Goal: Transaction & Acquisition: Book appointment/travel/reservation

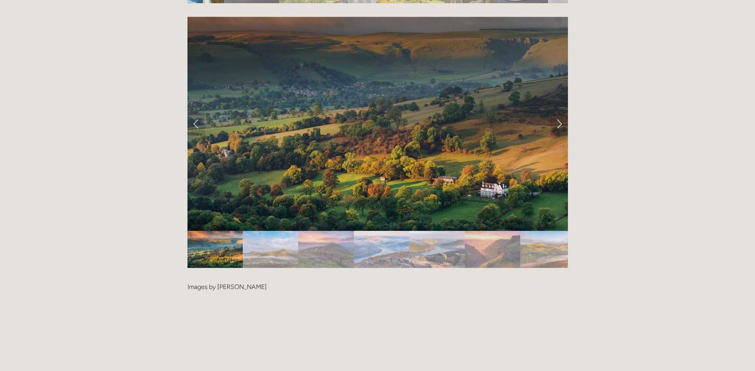
scroll to position [1633, 0]
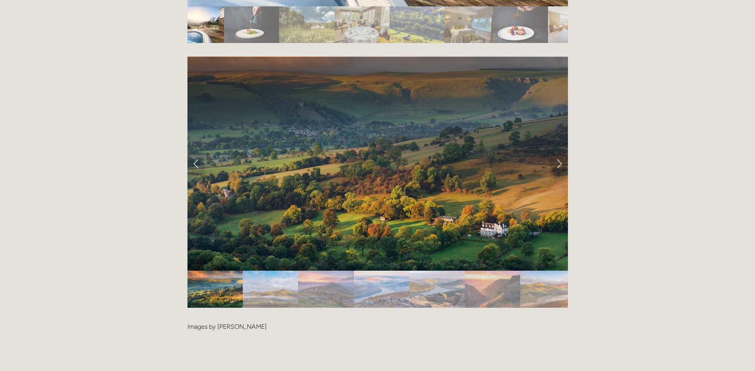
click at [281, 271] on img "Slide 2" at bounding box center [270, 289] width 55 height 37
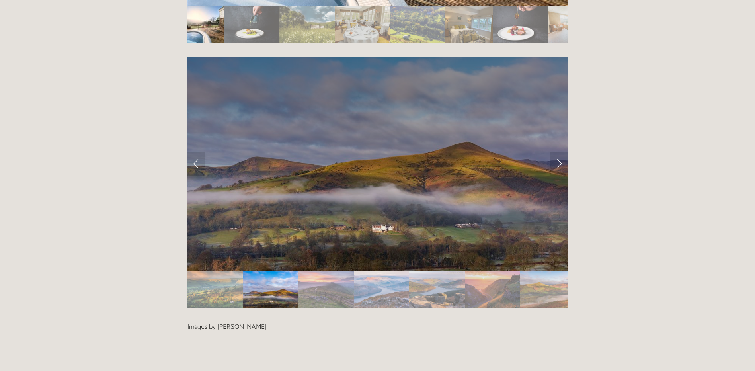
click at [324, 271] on img "Slide 3" at bounding box center [325, 289] width 55 height 37
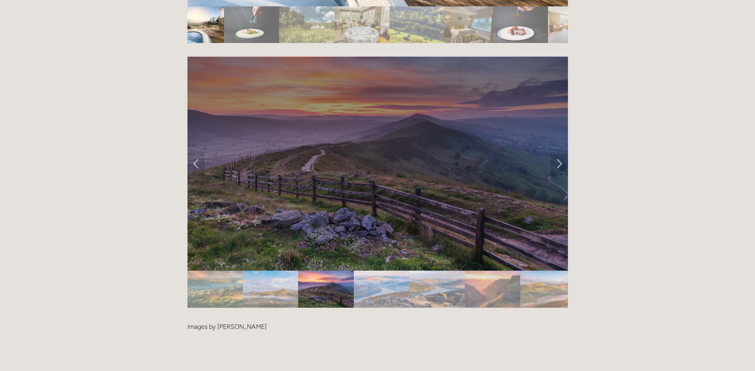
click at [371, 271] on img "Slide 4" at bounding box center [382, 289] width 56 height 37
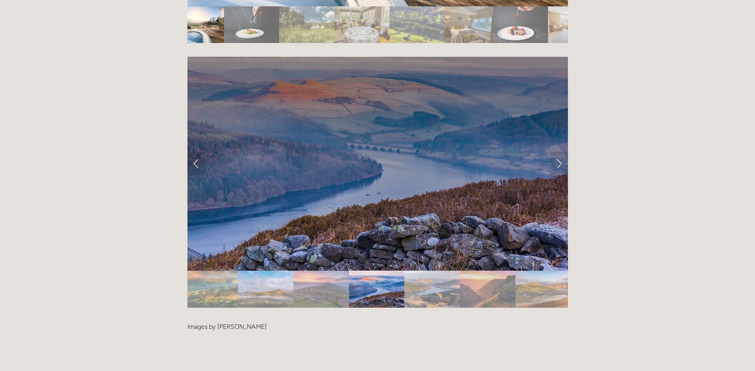
click at [434, 271] on img "Slide 5" at bounding box center [433, 289] width 56 height 37
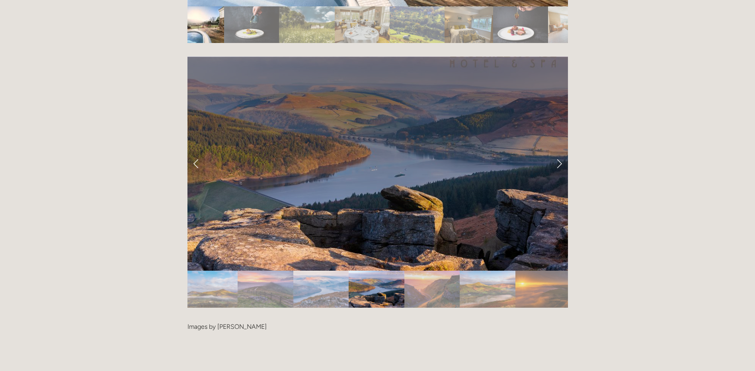
click at [479, 271] on img "Slide 7" at bounding box center [487, 289] width 55 height 37
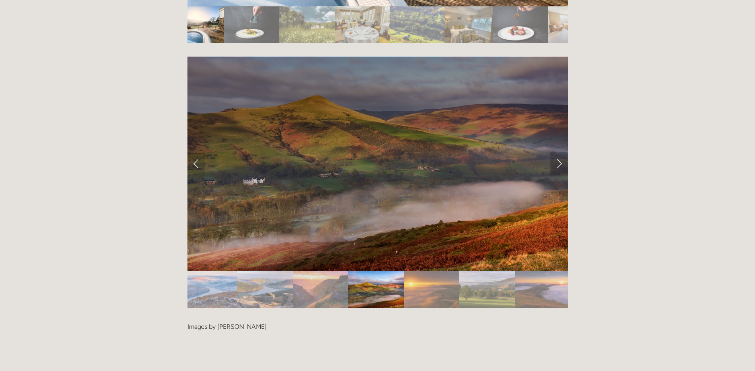
click at [560, 152] on link "Next Slide" at bounding box center [560, 164] width 18 height 24
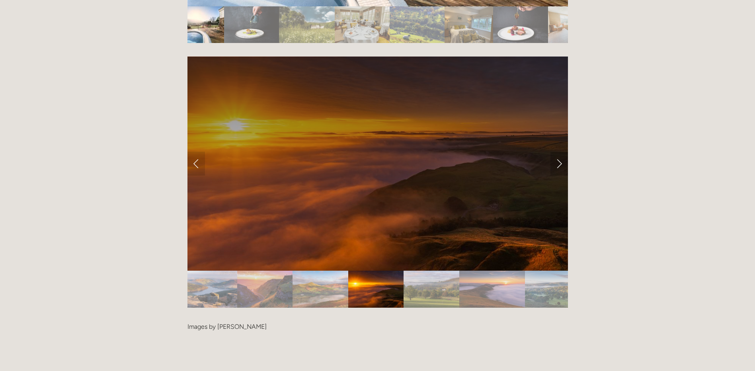
click at [560, 152] on link "Next Slide" at bounding box center [560, 164] width 18 height 24
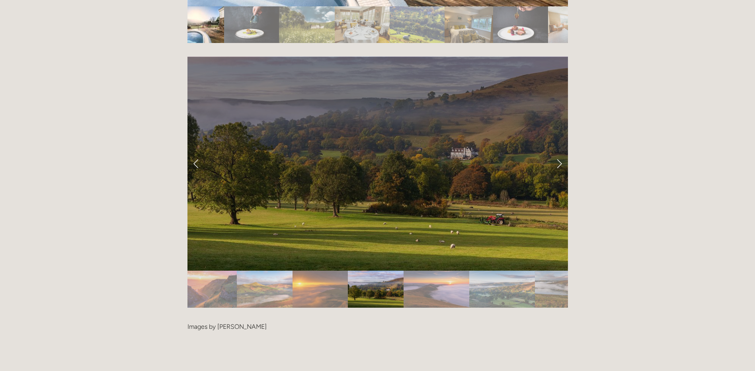
click at [560, 152] on link "Next Slide" at bounding box center [560, 164] width 18 height 24
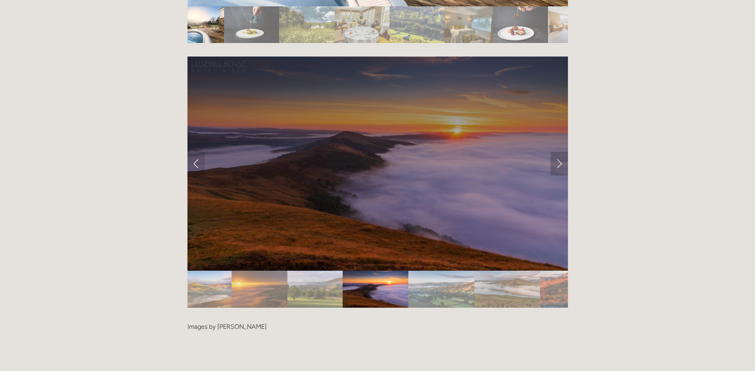
click at [560, 152] on link "Next Slide" at bounding box center [560, 164] width 18 height 24
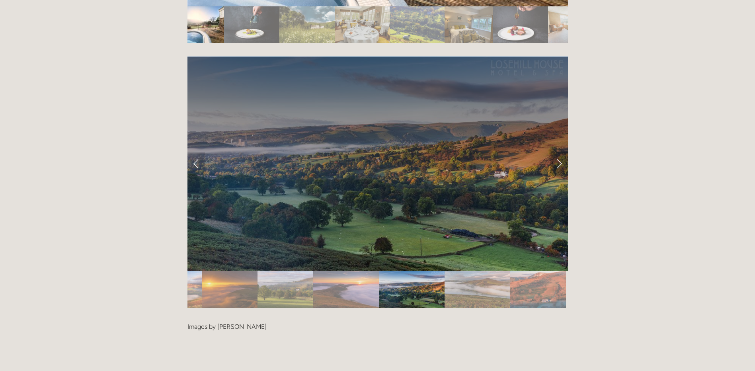
click at [560, 152] on link "Next Slide" at bounding box center [560, 164] width 18 height 24
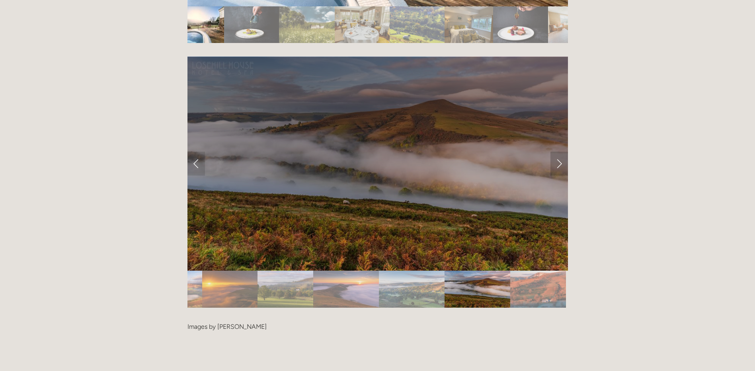
click at [560, 152] on link "Next Slide" at bounding box center [560, 164] width 18 height 24
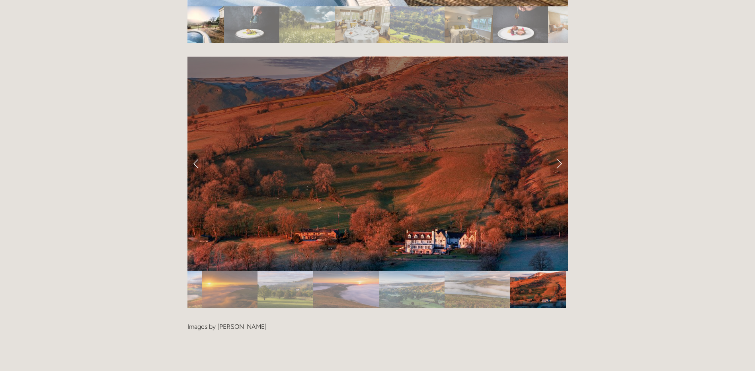
click at [560, 152] on link "Next Slide" at bounding box center [560, 164] width 18 height 24
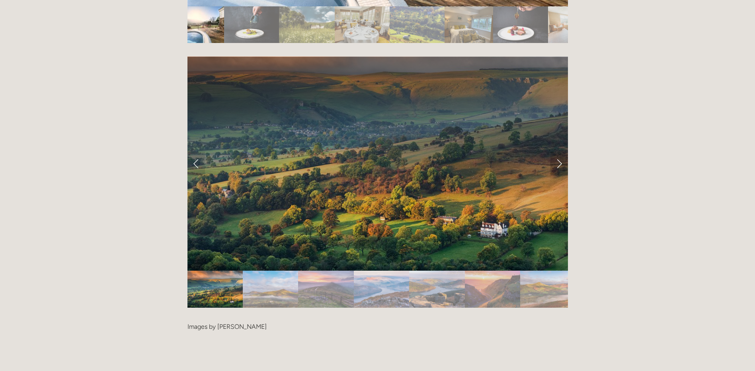
click at [560, 152] on link "Next Slide" at bounding box center [560, 164] width 18 height 24
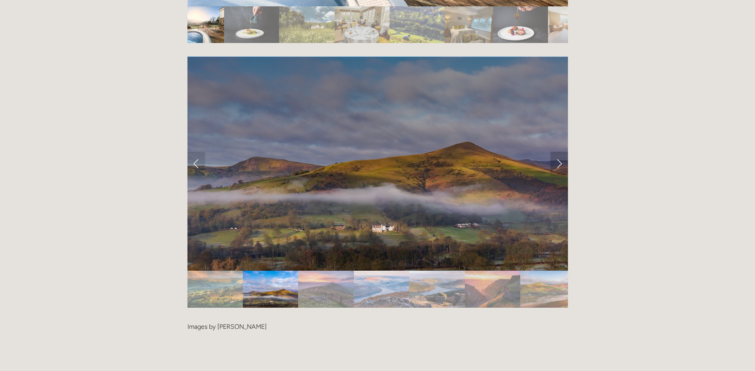
click at [560, 152] on link "Next Slide" at bounding box center [560, 164] width 18 height 24
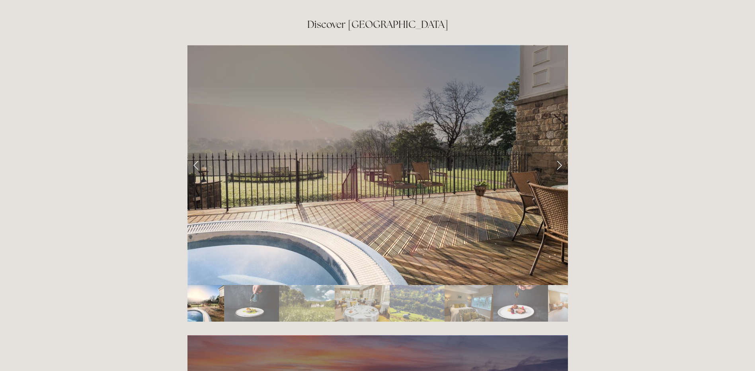
scroll to position [1314, 0]
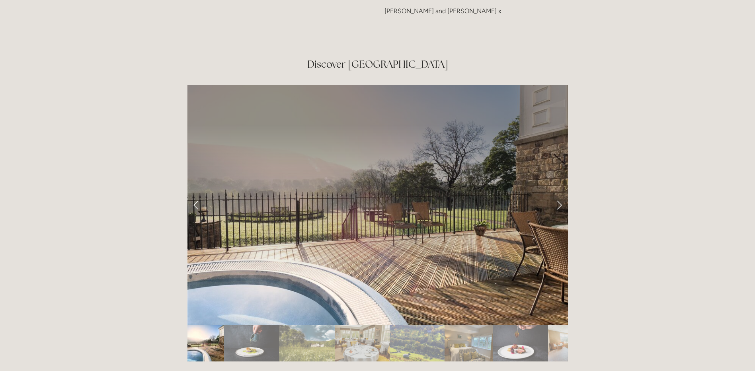
click at [556, 193] on link "Next Slide" at bounding box center [560, 205] width 18 height 24
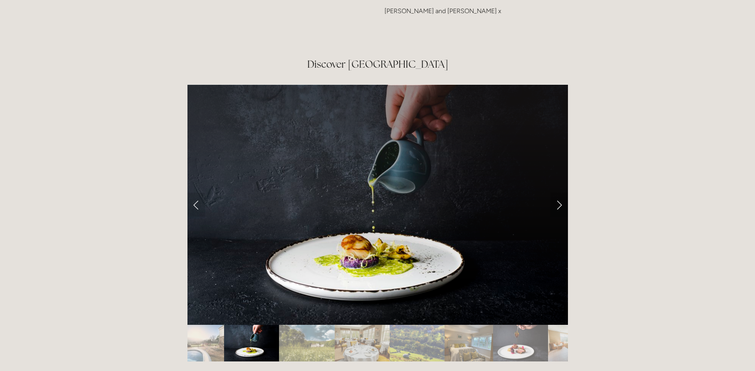
click at [556, 193] on link "Next Slide" at bounding box center [560, 205] width 18 height 24
click at [557, 193] on link "Next Slide" at bounding box center [560, 205] width 18 height 24
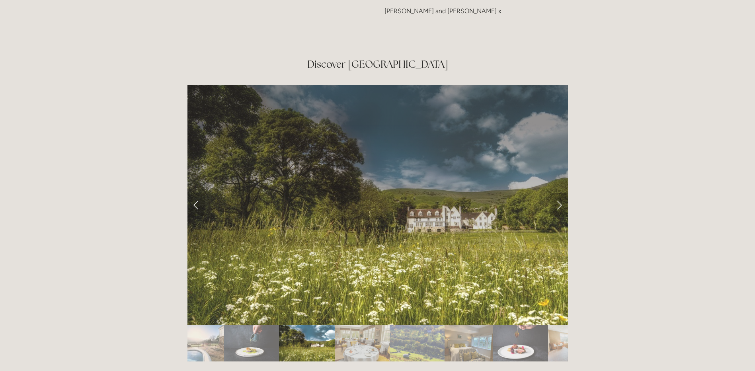
click at [562, 193] on link "Next Slide" at bounding box center [560, 205] width 18 height 24
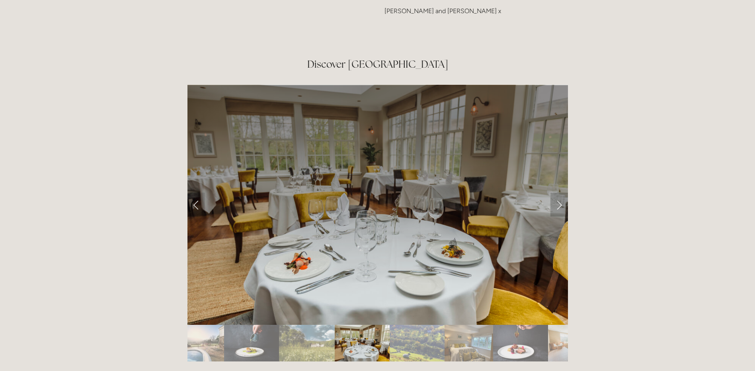
click at [562, 193] on link "Next Slide" at bounding box center [560, 205] width 18 height 24
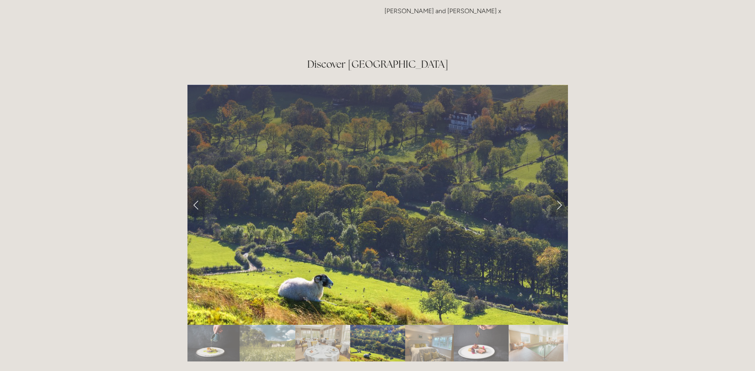
click at [562, 193] on link "Next Slide" at bounding box center [560, 205] width 18 height 24
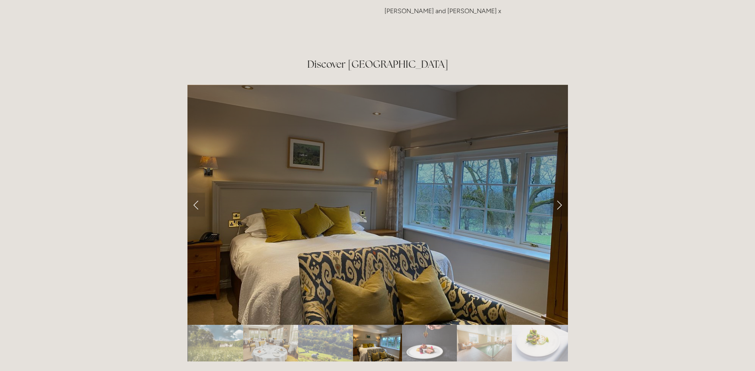
click at [562, 193] on link "Next Slide" at bounding box center [560, 205] width 18 height 24
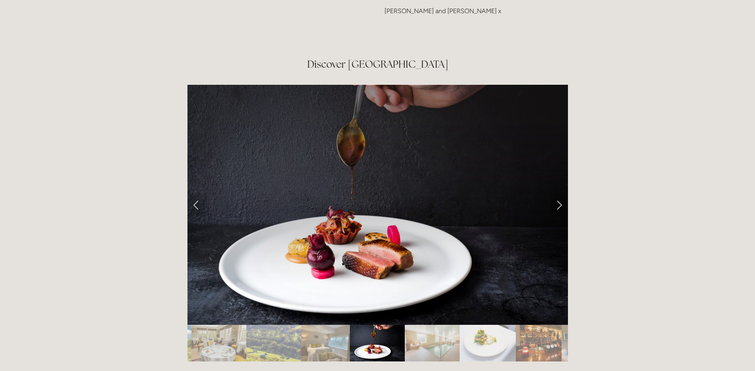
click at [562, 193] on link "Next Slide" at bounding box center [560, 205] width 18 height 24
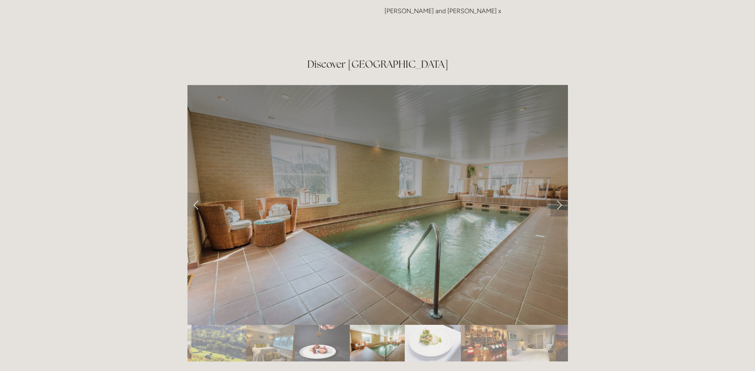
click at [562, 193] on link "Next Slide" at bounding box center [560, 205] width 18 height 24
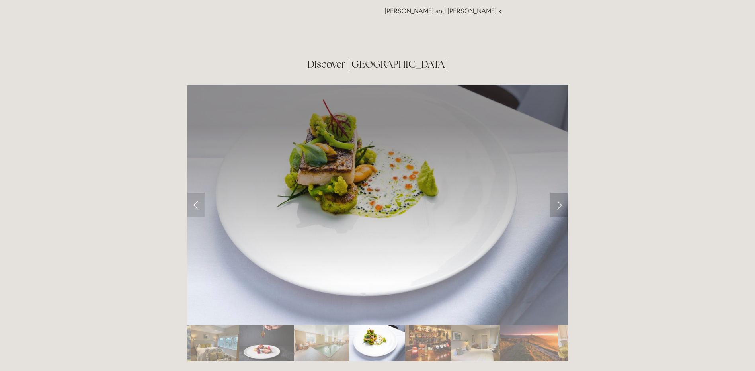
click at [562, 193] on link "Next Slide" at bounding box center [560, 205] width 18 height 24
click at [557, 193] on link "Next Slide" at bounding box center [560, 205] width 18 height 24
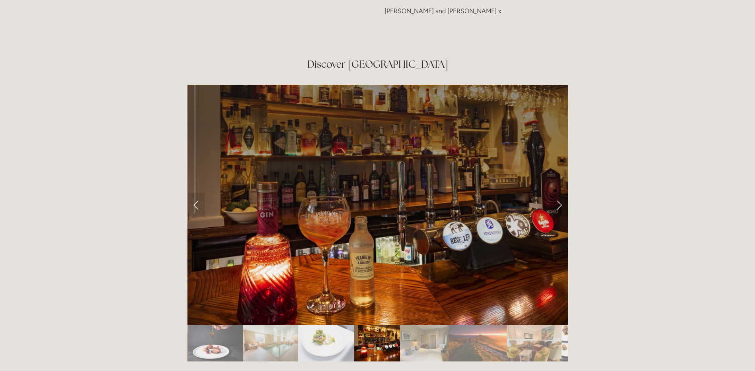
click at [560, 193] on link "Next Slide" at bounding box center [560, 205] width 18 height 24
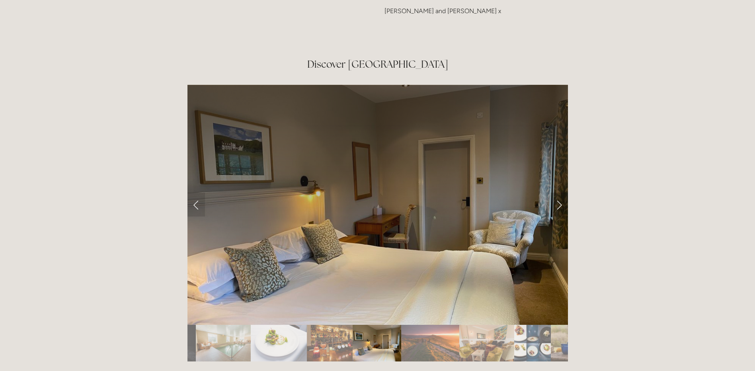
click at [560, 193] on link "Next Slide" at bounding box center [560, 205] width 18 height 24
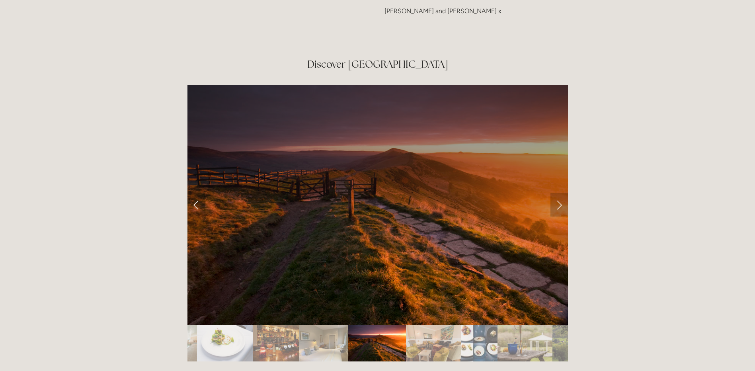
click at [560, 193] on link "Next Slide" at bounding box center [560, 205] width 18 height 24
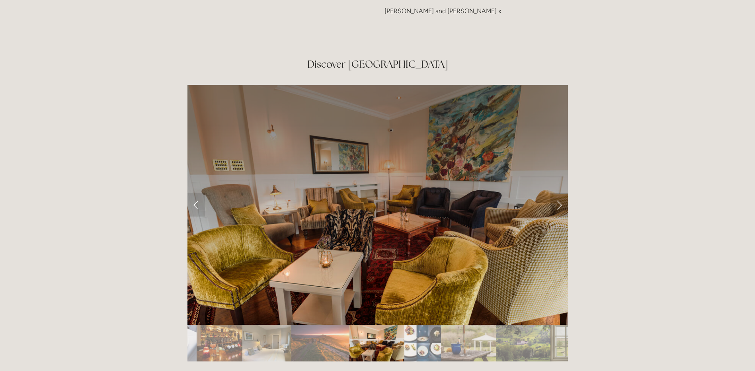
click at [560, 193] on link "Next Slide" at bounding box center [560, 205] width 18 height 24
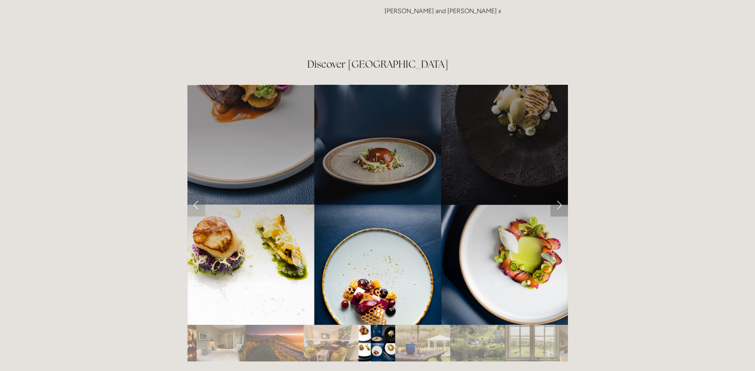
click at [560, 193] on link "Next Slide" at bounding box center [560, 205] width 18 height 24
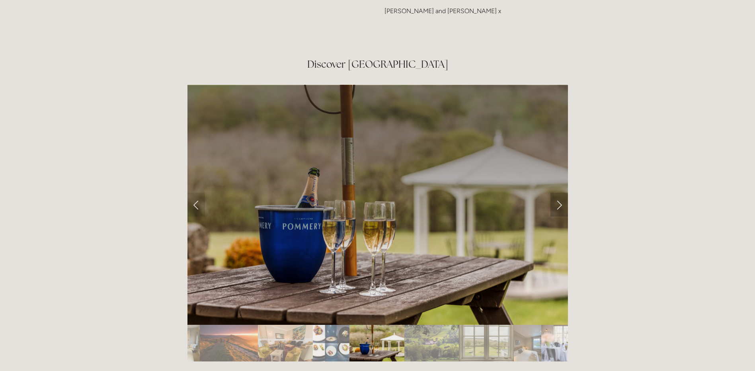
click at [560, 193] on link "Next Slide" at bounding box center [560, 205] width 18 height 24
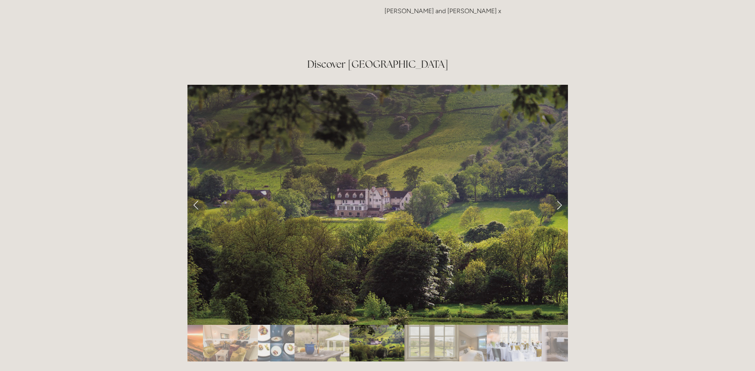
click at [560, 193] on link "Next Slide" at bounding box center [560, 205] width 18 height 24
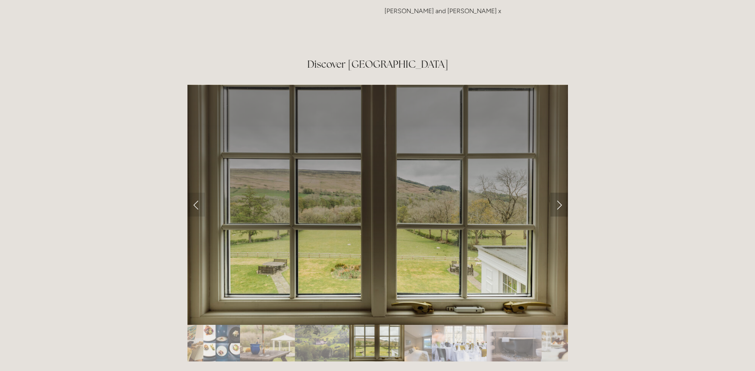
click at [560, 193] on link "Next Slide" at bounding box center [560, 205] width 18 height 24
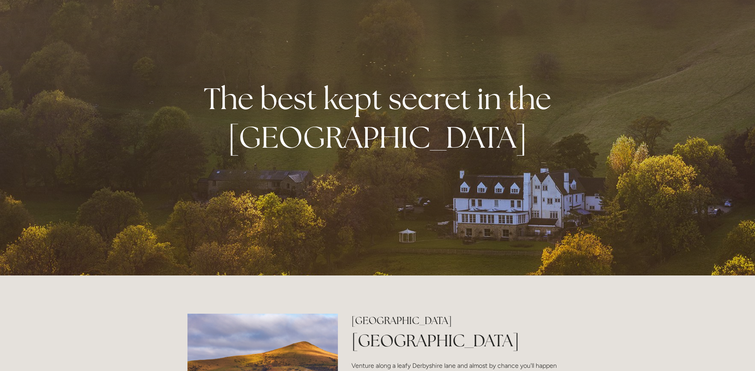
scroll to position [0, 0]
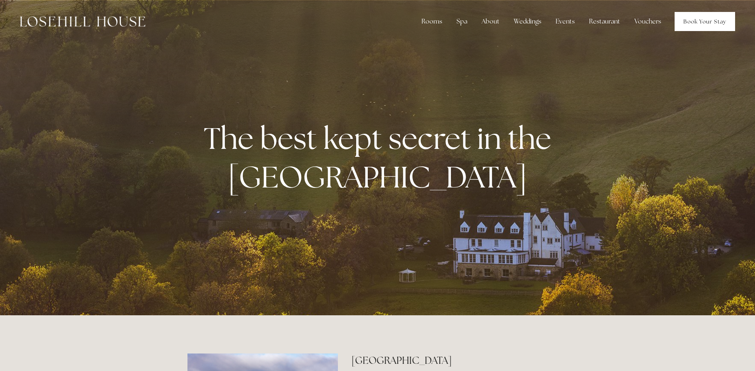
drag, startPoint x: 683, startPoint y: 22, endPoint x: 708, endPoint y: 22, distance: 24.7
click at [684, 22] on link "Book Your Stay" at bounding box center [705, 21] width 61 height 19
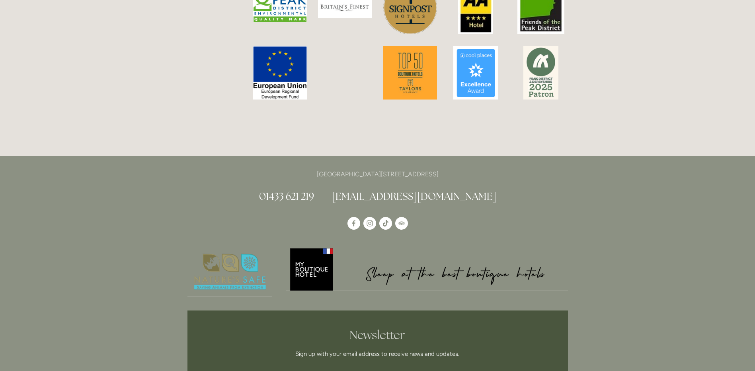
scroll to position [2071, 0]
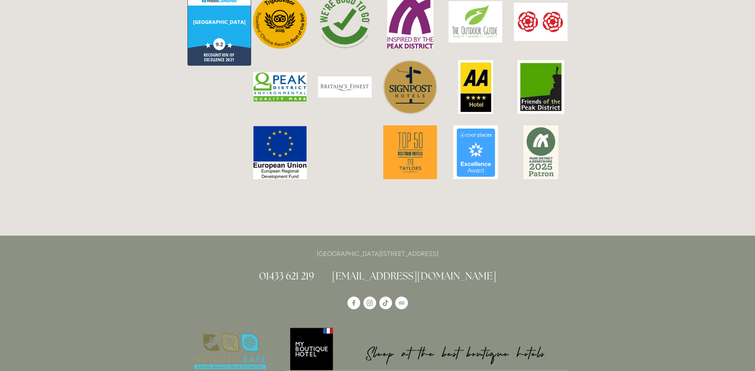
drag, startPoint x: 468, startPoint y: 209, endPoint x: 370, endPoint y: 210, distance: 98.4
click at [370, 249] on p "[GEOGRAPHIC_DATA][STREET_ADDRESS]" at bounding box center [378, 254] width 381 height 11
drag, startPoint x: 370, startPoint y: 210, endPoint x: 377, endPoint y: 211, distance: 7.6
copy p "Losehill Lane, Edale Road, S33 6AF"
